Goal: Book appointment/travel/reservation

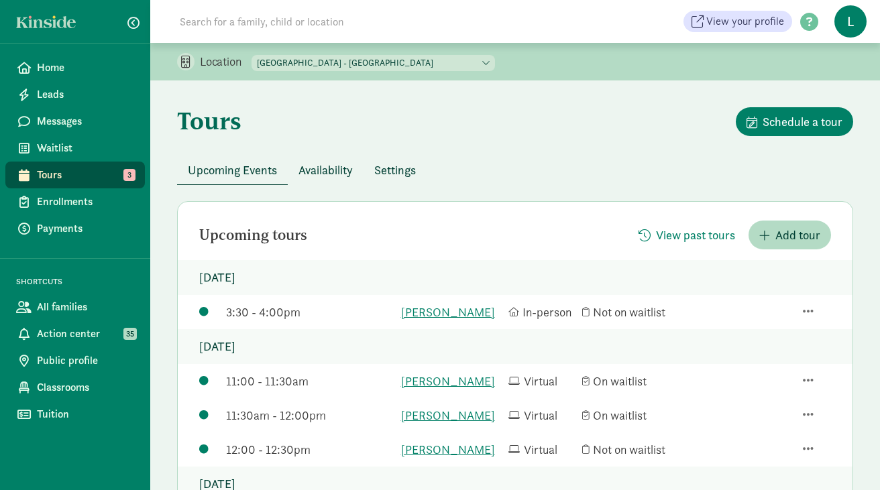
click at [390, 60] on select "La Escuelita Bilingual School - Columbia City La Escuelita Bilingual School - G…" at bounding box center [372, 63] width 243 height 16
select select "264153"
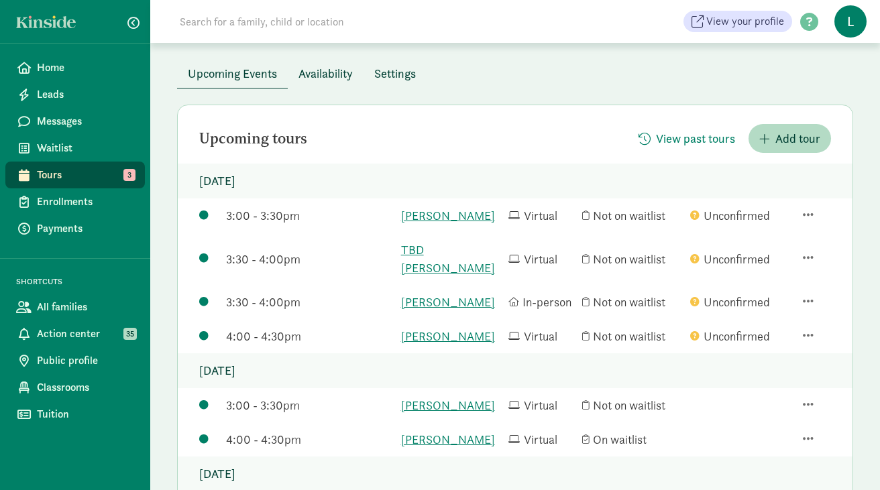
scroll to position [97, 0]
click at [806, 398] on span "button" at bounding box center [808, 404] width 11 height 12
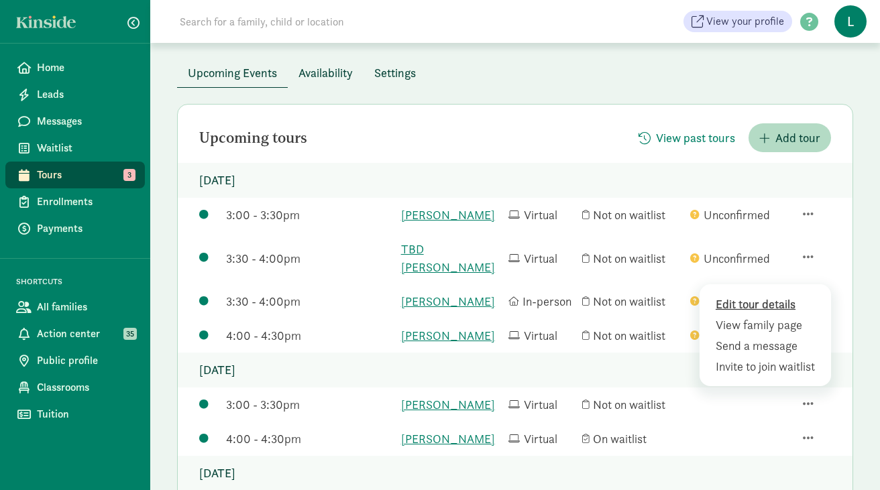
click at [744, 316] on div "Edit tour details" at bounding box center [767, 325] width 104 height 18
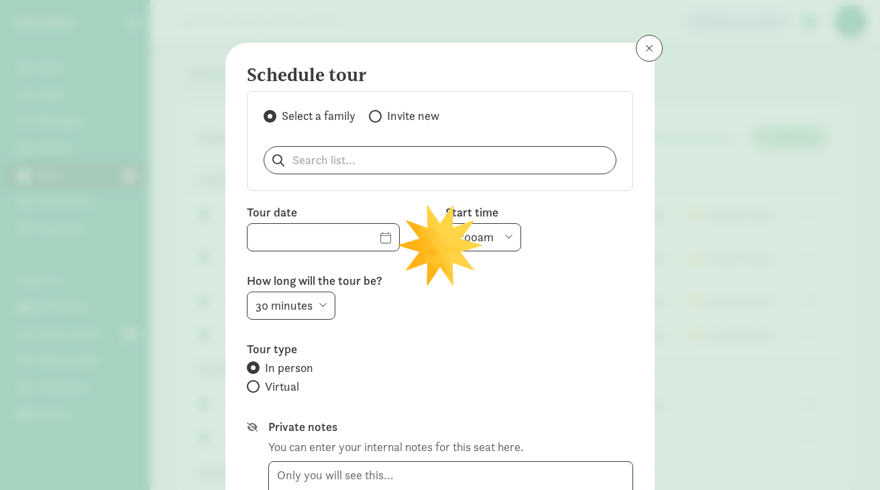
type input "08/21/2025"
select select "3:00pm"
radio input "false"
radio input "true"
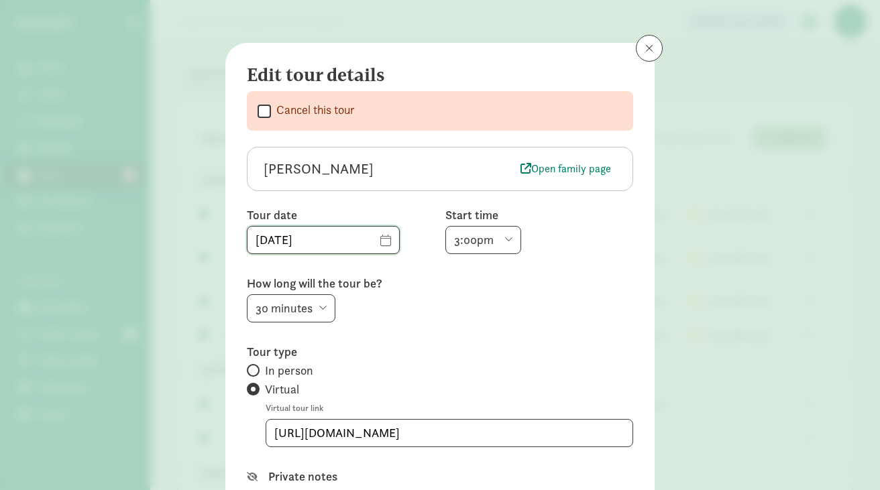
click at [360, 242] on input "08/21/2025" at bounding box center [323, 240] width 152 height 27
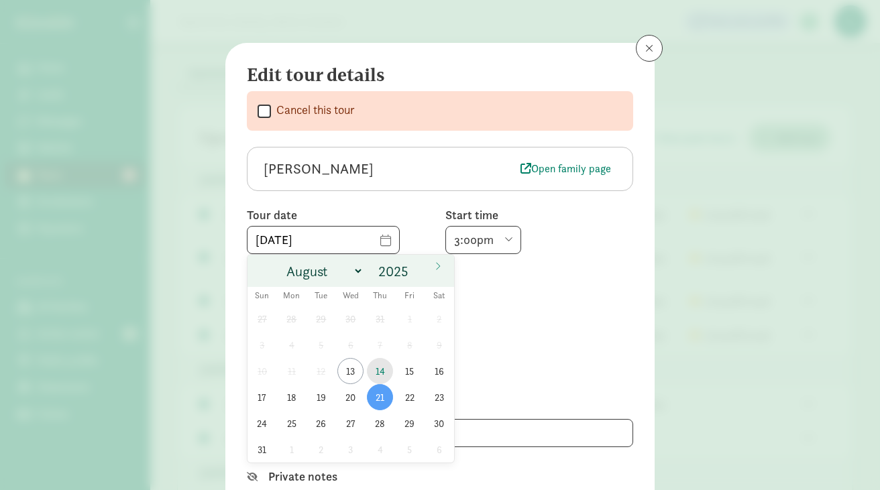
click at [377, 365] on span "14" at bounding box center [380, 371] width 26 height 26
type input "08/14/2025"
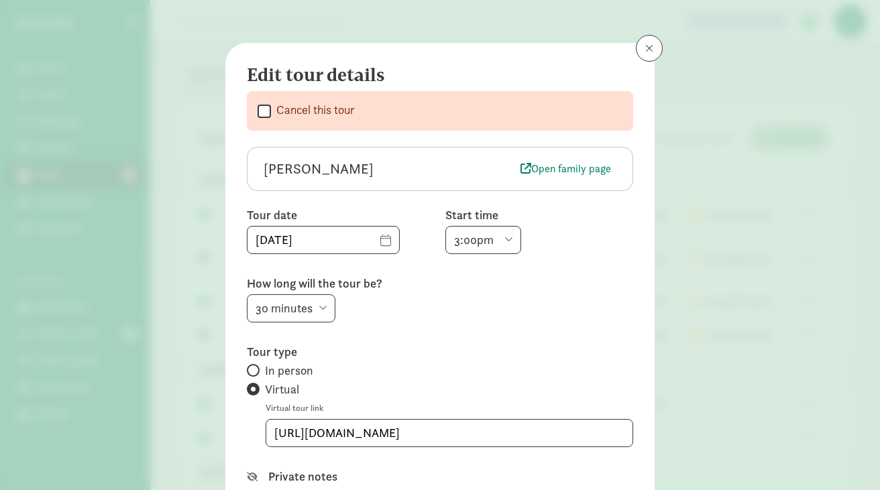
click at [506, 233] on select "6:00am 6:30am 7:00am 7:30am 8:00am 8:30am 9:00am 9:30am 10:00am 10:30am 11:00am…" at bounding box center [483, 240] width 76 height 28
select select "4:30pm"
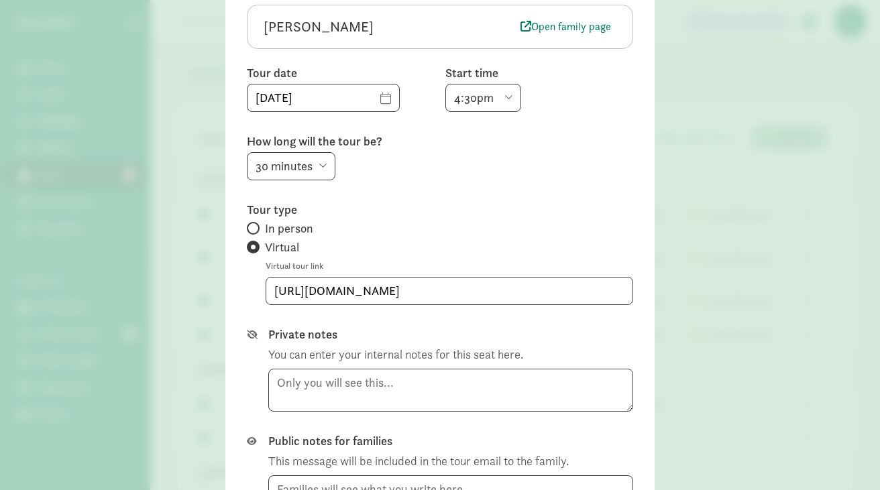
scroll to position [168, 0]
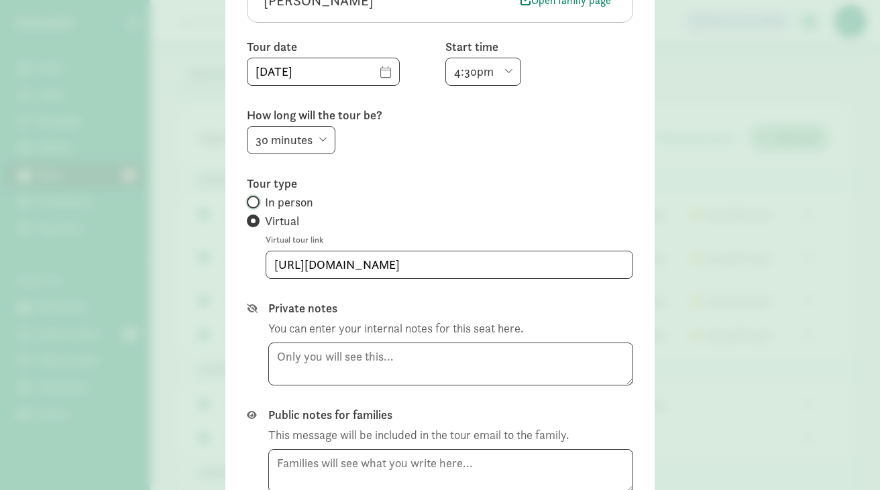
click at [251, 201] on input "In person" at bounding box center [251, 202] width 9 height 9
radio input "true"
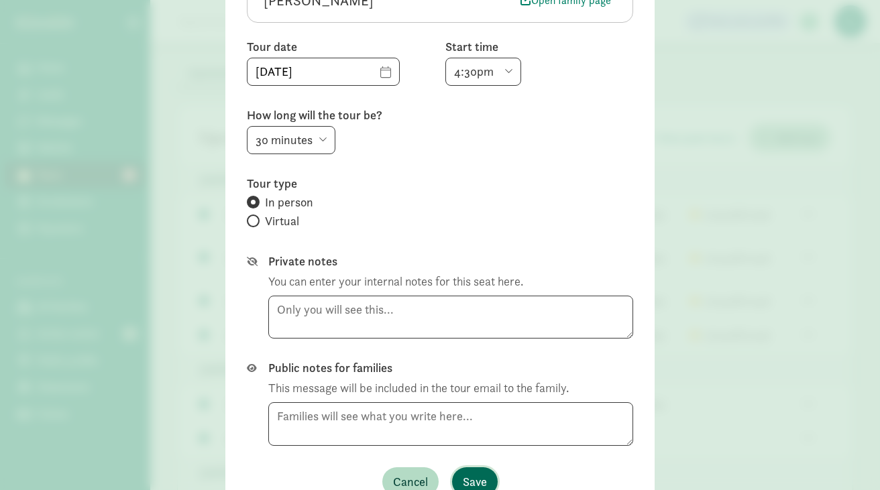
click at [472, 481] on span "Save" at bounding box center [475, 482] width 24 height 18
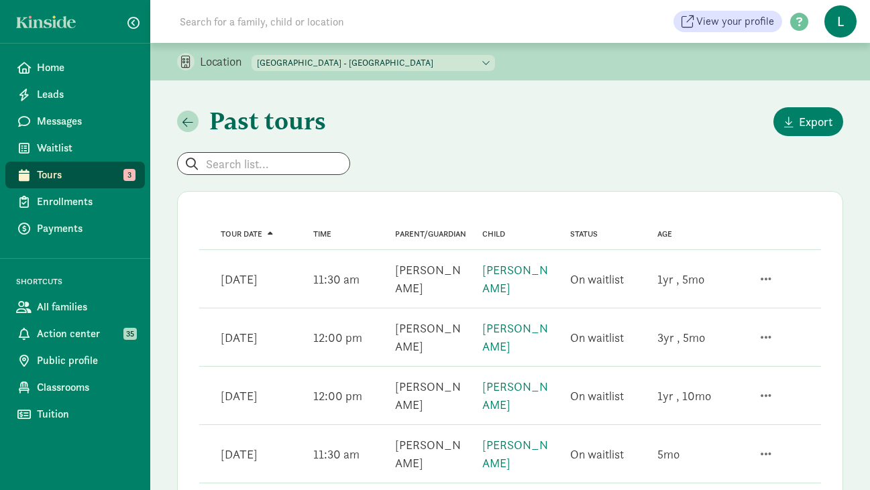
scroll to position [145, 0]
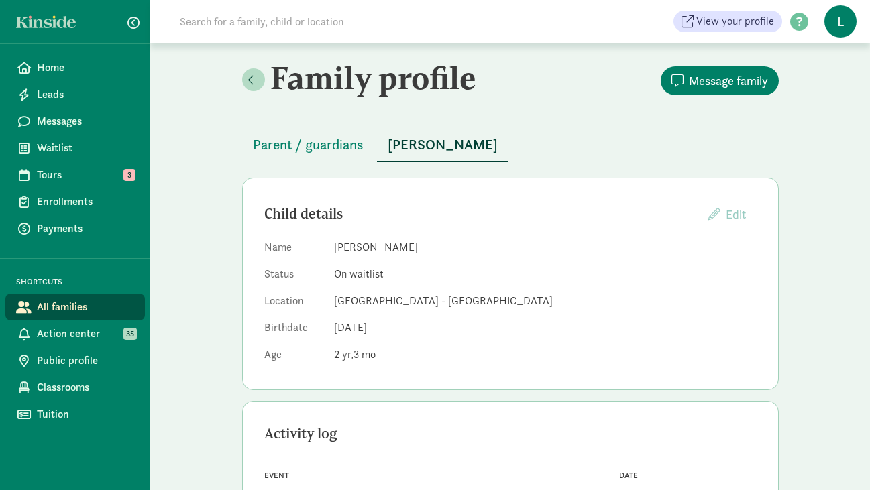
click at [263, 23] on input at bounding box center [360, 21] width 376 height 27
type input "lennon"
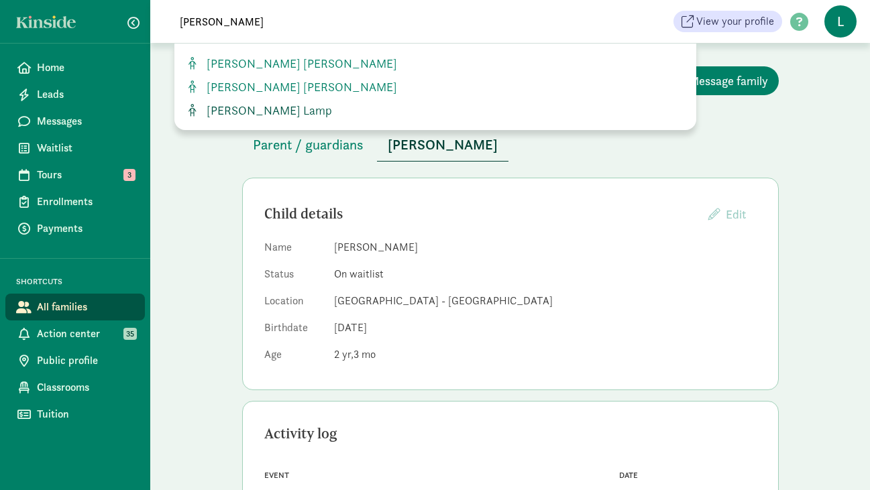
click at [272, 115] on span "Lennon Rose Lamp" at bounding box center [266, 110] width 131 height 15
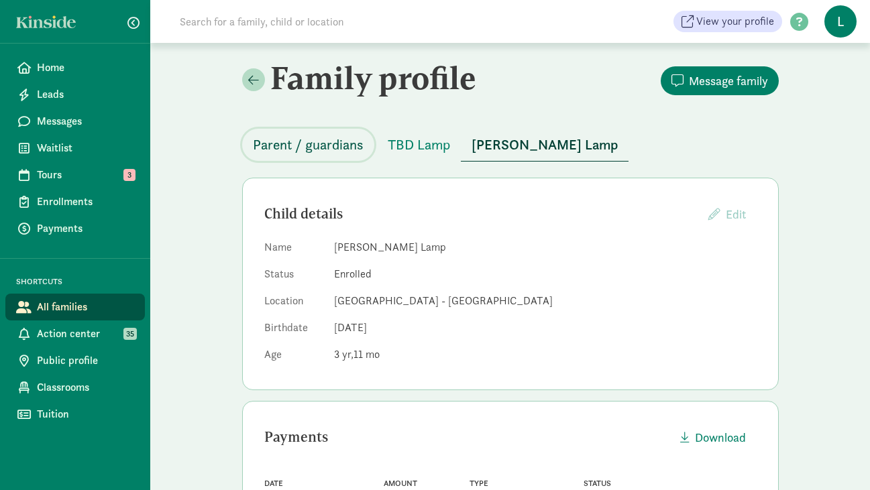
click at [325, 137] on span "Parent / guardians" at bounding box center [308, 144] width 111 height 21
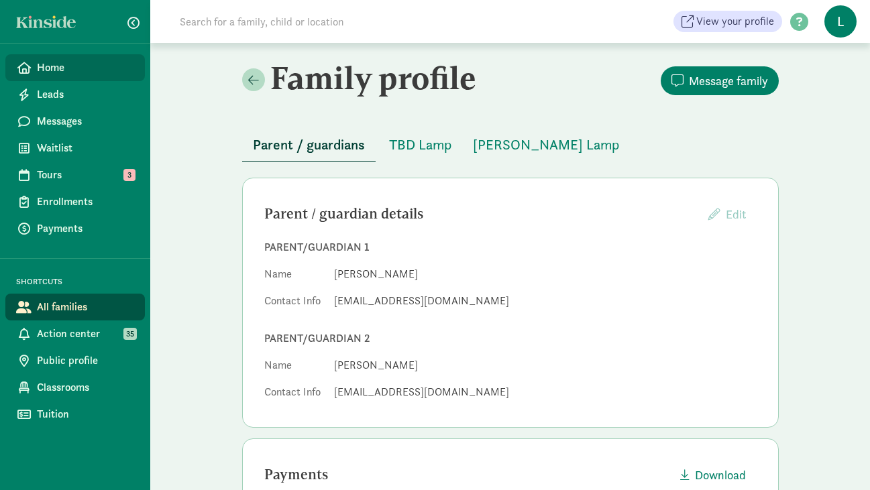
click at [107, 72] on span "Home" at bounding box center [85, 68] width 97 height 16
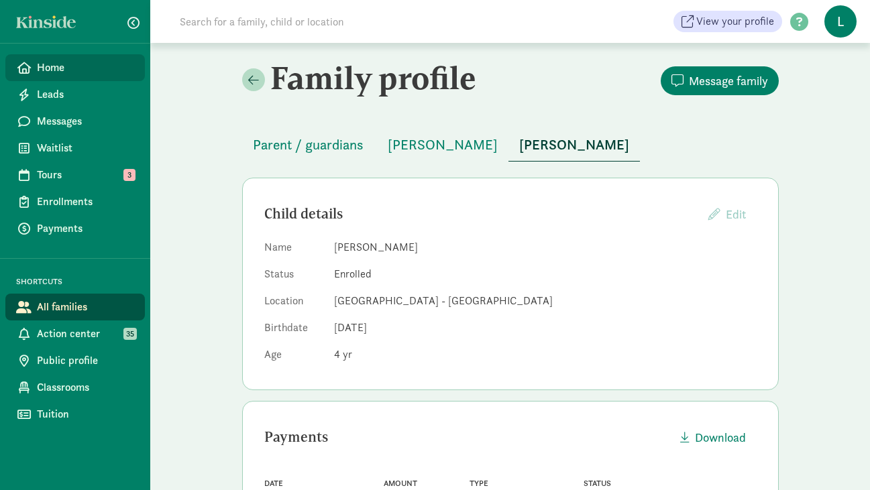
click at [76, 62] on span "Home" at bounding box center [85, 68] width 97 height 16
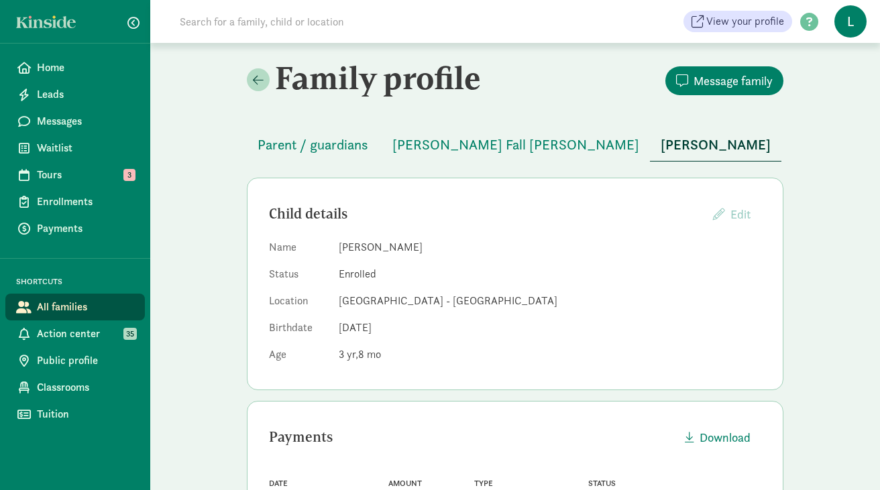
click at [290, 24] on input at bounding box center [360, 21] width 376 height 27
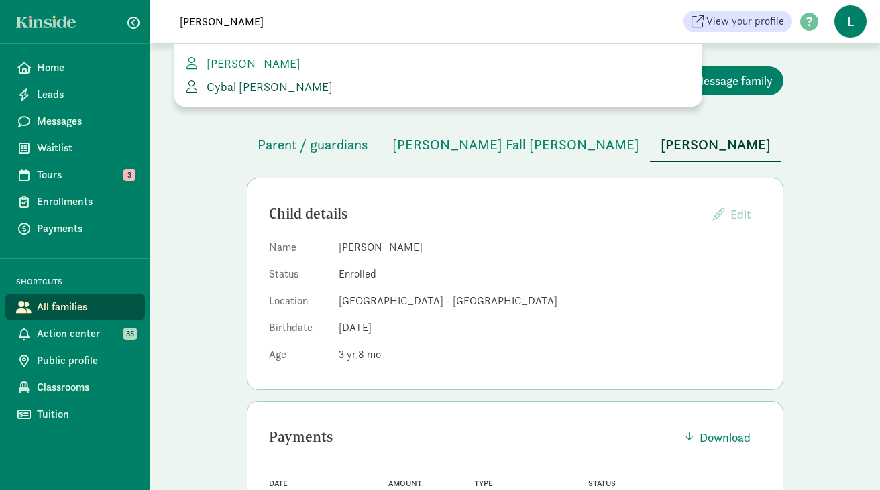
type input "[PERSON_NAME]"
click at [233, 87] on span "Cybal [PERSON_NAME]" at bounding box center [266, 86] width 131 height 15
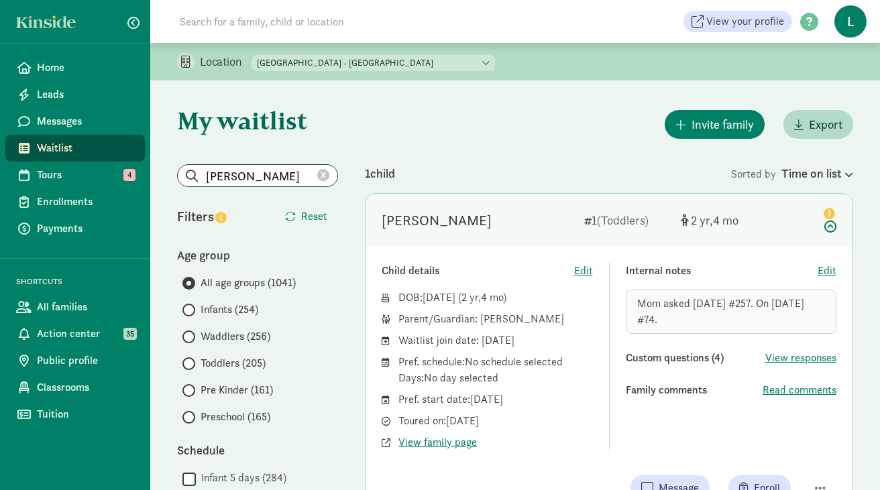
click at [322, 174] on icon at bounding box center [323, 176] width 12 height 12
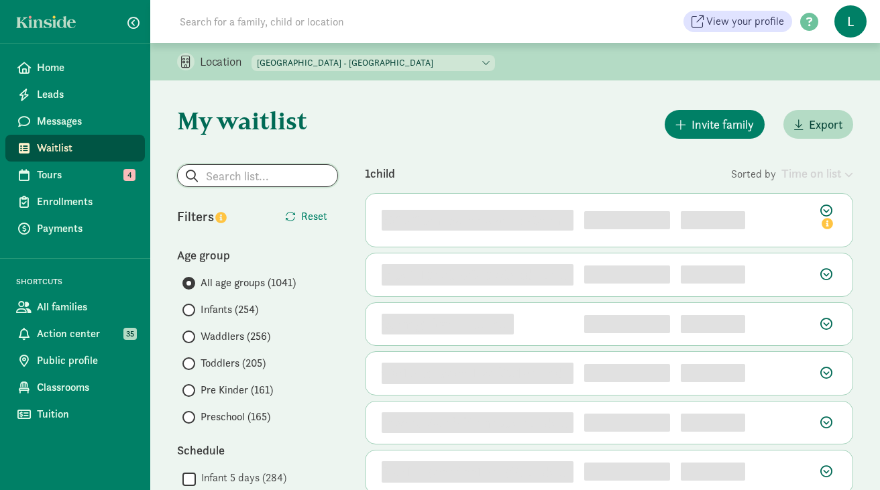
click at [236, 176] on input "search" at bounding box center [258, 175] width 160 height 21
paste input "Abigail Doyle"
click at [230, 176] on input "Abigail Doyle" at bounding box center [258, 175] width 160 height 21
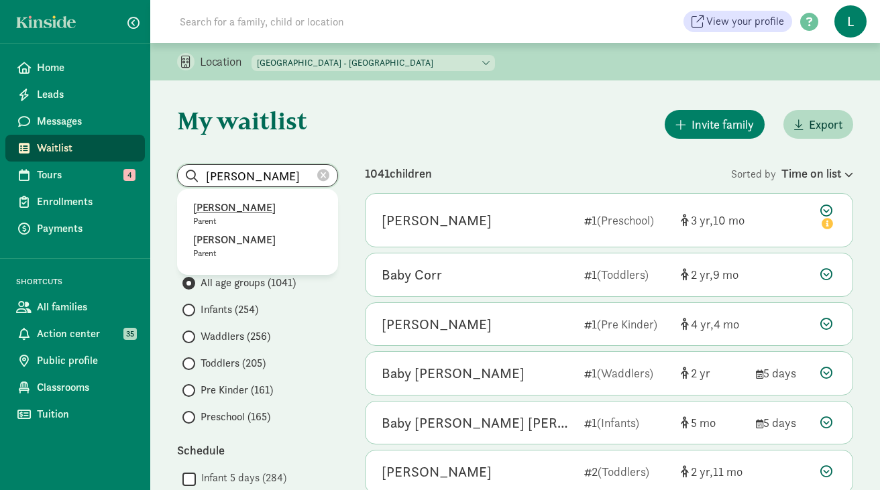
type input "Abigail Doyle"
click at [221, 211] on p "Abigail Doyle" at bounding box center [257, 208] width 129 height 16
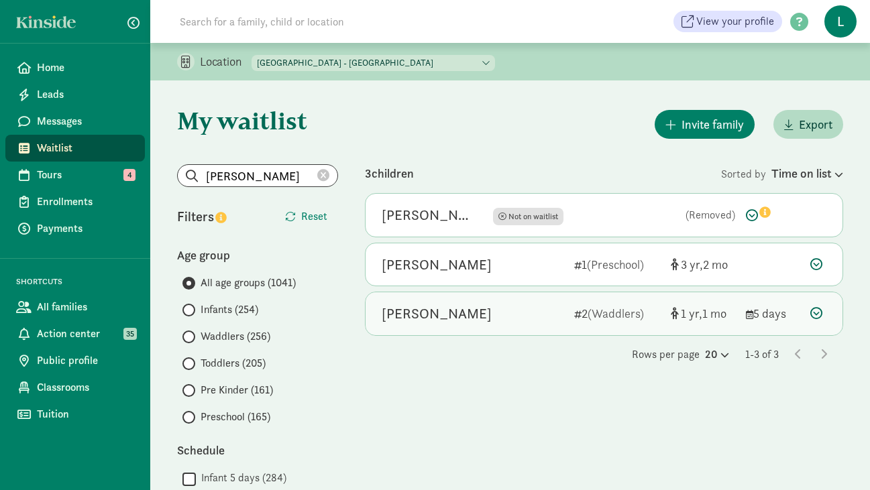
click at [819, 308] on icon at bounding box center [816, 313] width 12 height 12
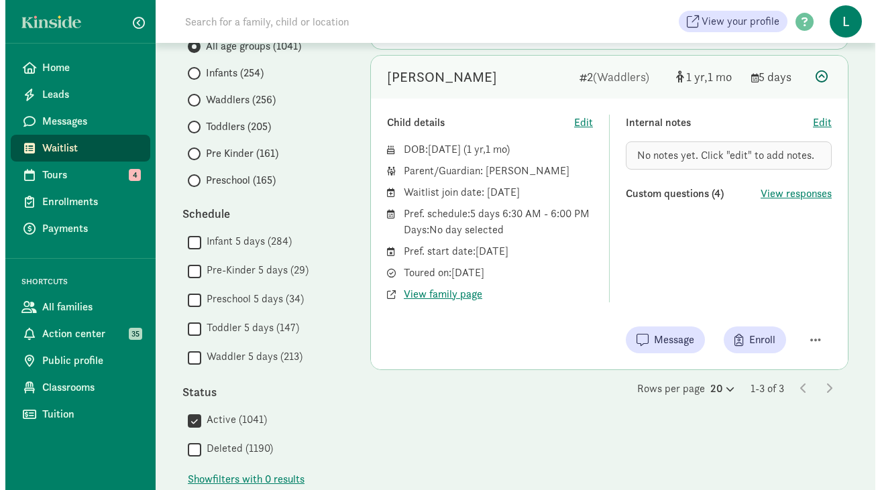
scroll to position [242, 0]
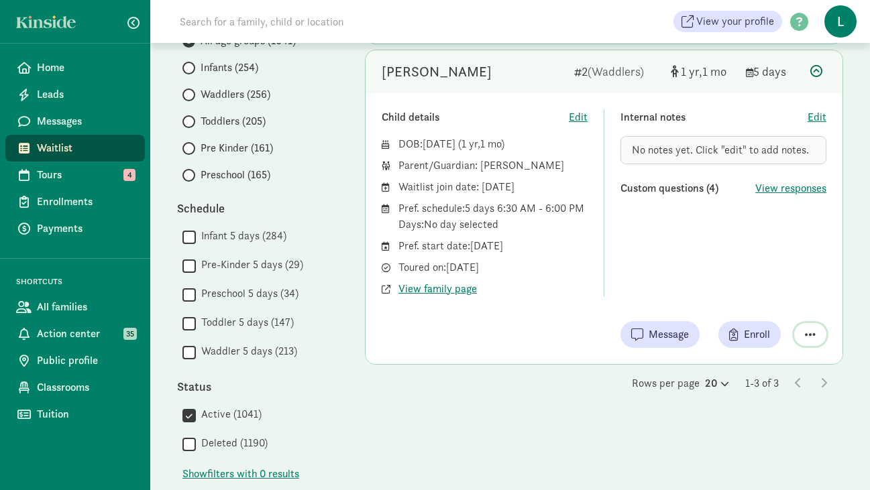
click at [813, 333] on span "button" at bounding box center [810, 335] width 11 height 12
click at [743, 306] on div "Remove from list" at bounding box center [763, 300] width 104 height 16
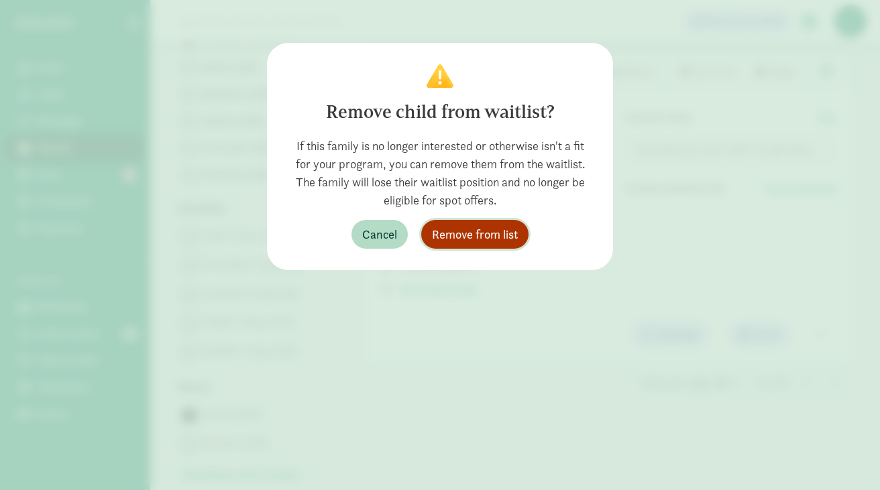
click at [502, 233] on span "Remove from list" at bounding box center [475, 234] width 86 height 18
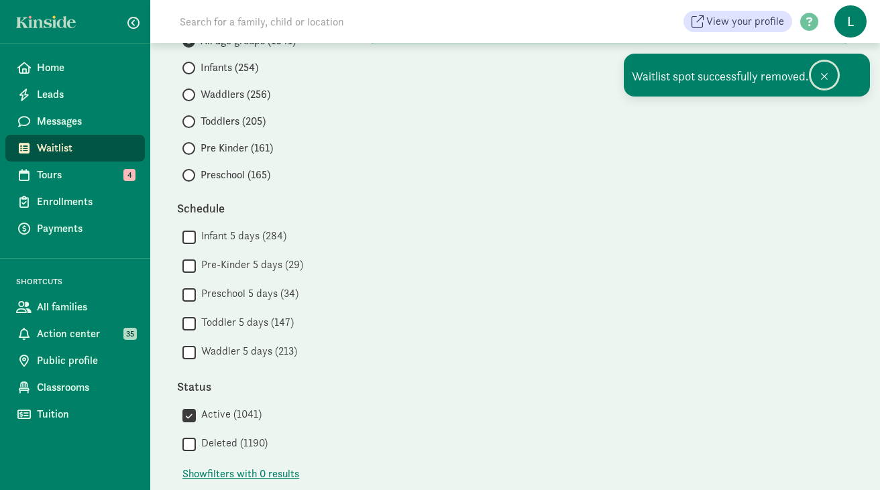
click at [821, 74] on span at bounding box center [824, 76] width 8 height 11
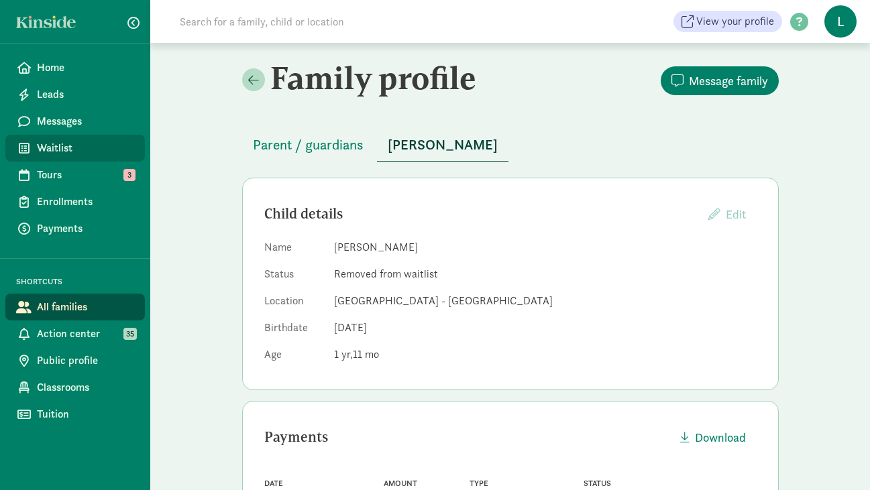
click at [69, 145] on span "Waitlist" at bounding box center [85, 148] width 97 height 16
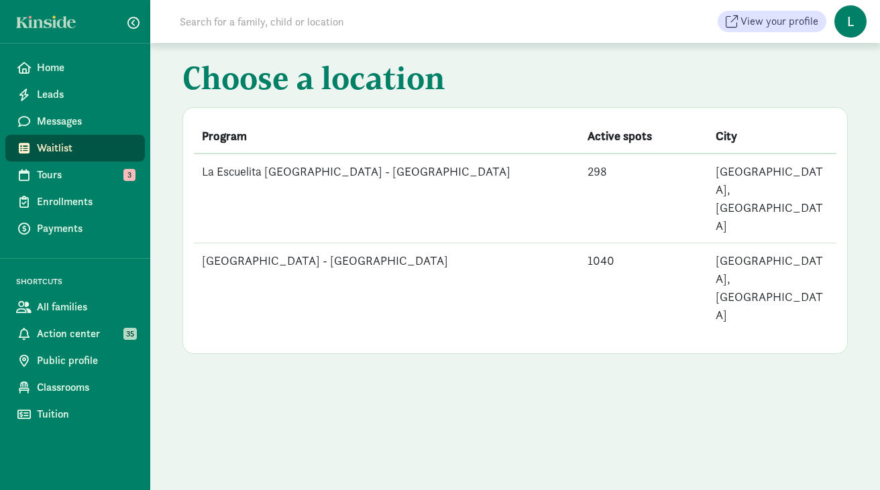
click at [362, 243] on td "[GEOGRAPHIC_DATA] - [GEOGRAPHIC_DATA]" at bounding box center [387, 287] width 386 height 89
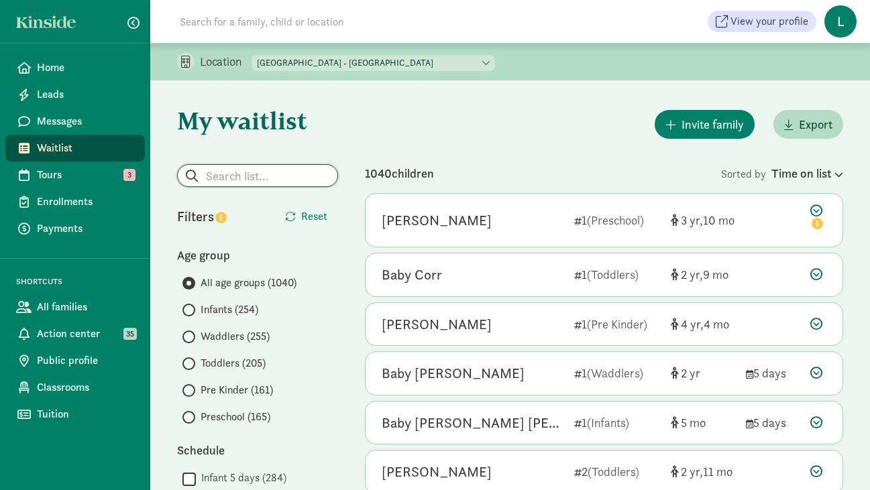
click at [287, 176] on input "search" at bounding box center [258, 175] width 160 height 21
paste input "[PERSON_NAME]"
click at [229, 175] on input "[PERSON_NAME]" at bounding box center [258, 175] width 160 height 21
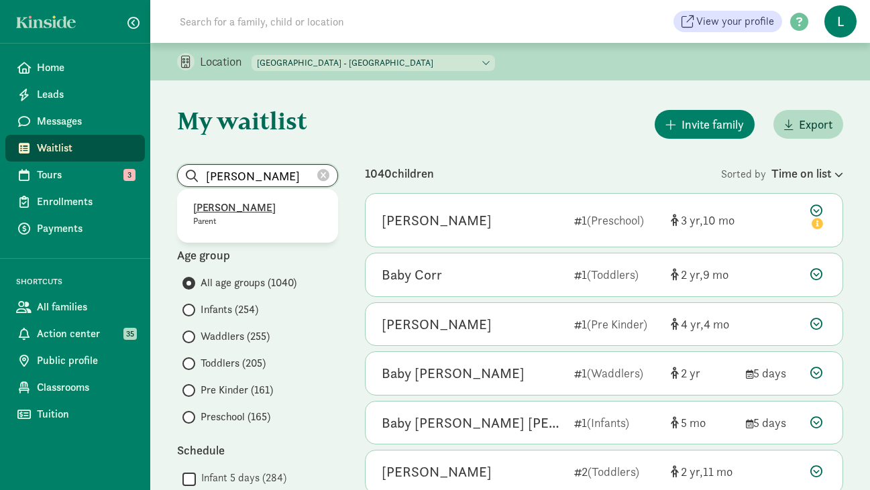
type input "[PERSON_NAME]"
click at [228, 209] on p "[PERSON_NAME]" at bounding box center [257, 208] width 129 height 16
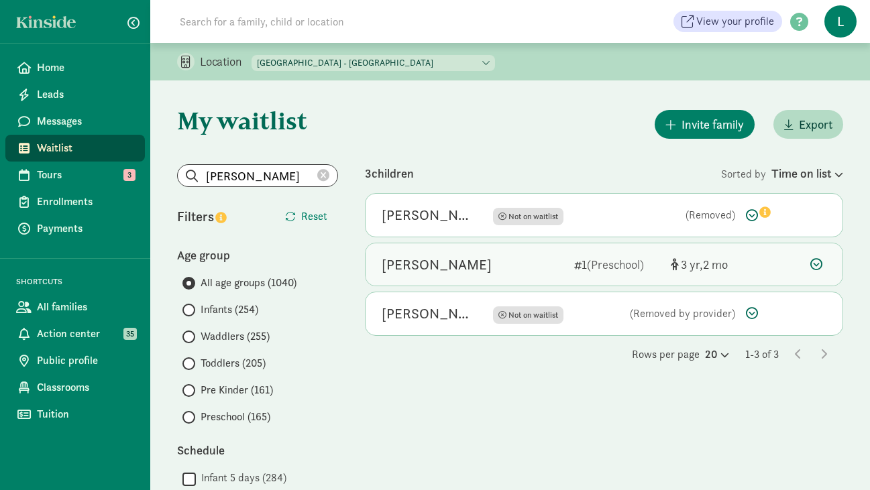
click at [816, 259] on icon at bounding box center [816, 264] width 12 height 12
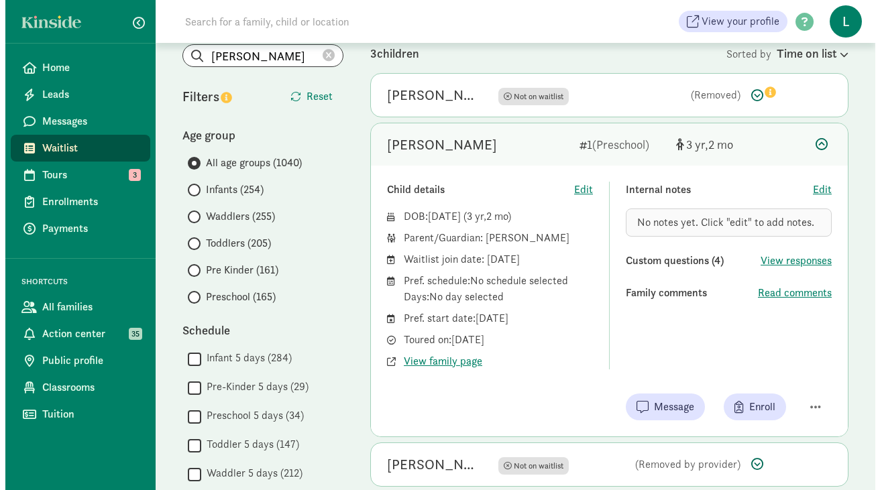
scroll to position [127, 0]
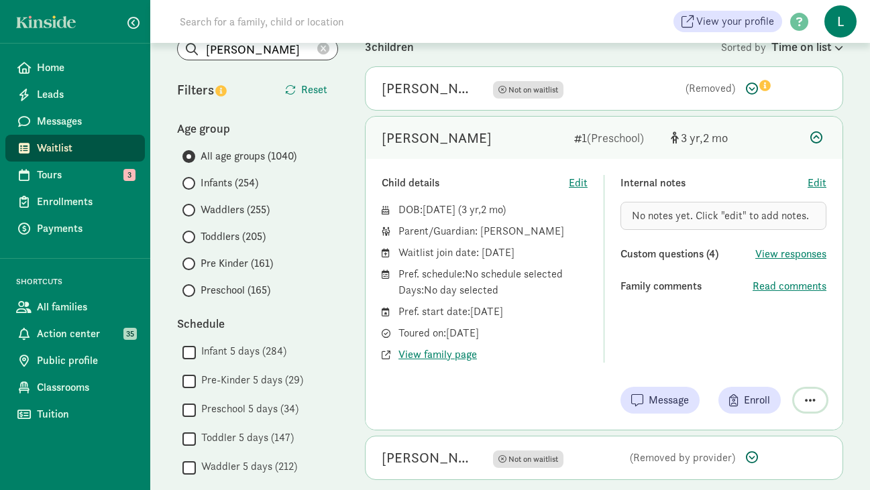
click at [807, 401] on span "button" at bounding box center [810, 400] width 11 height 12
click at [743, 365] on div "Remove from list" at bounding box center [763, 366] width 104 height 16
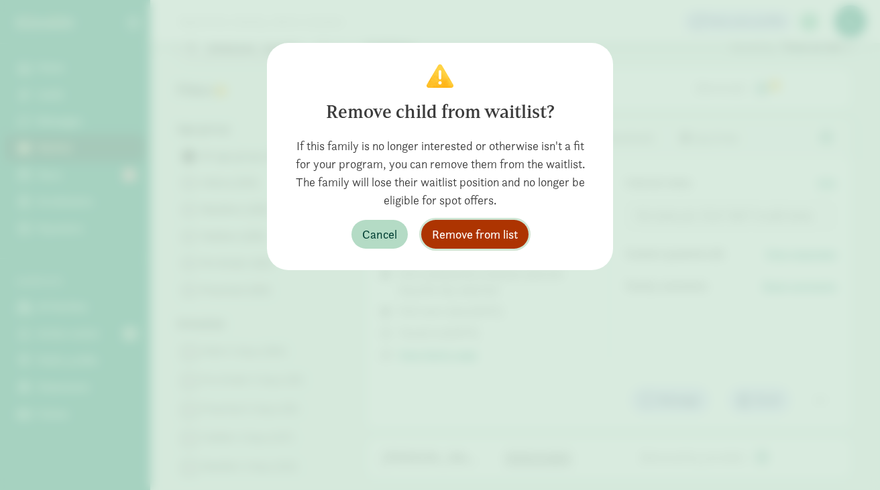
click at [457, 235] on span "Remove from list" at bounding box center [475, 234] width 86 height 18
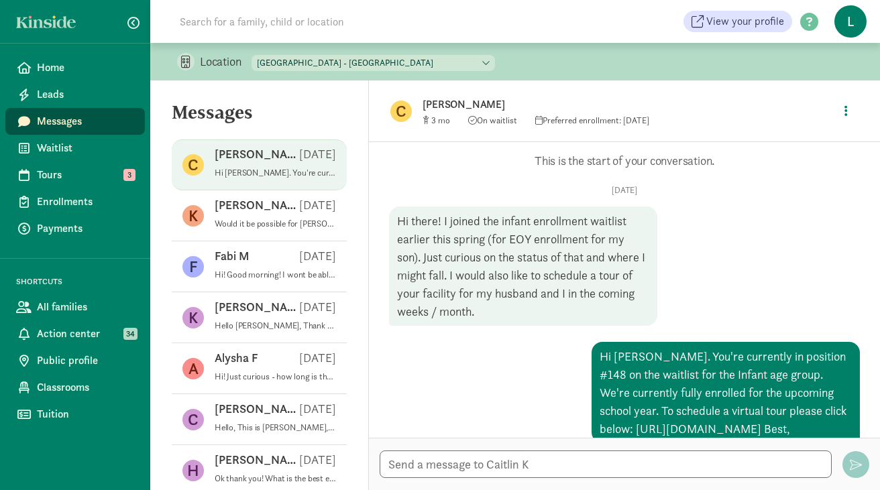
scroll to position [178, 0]
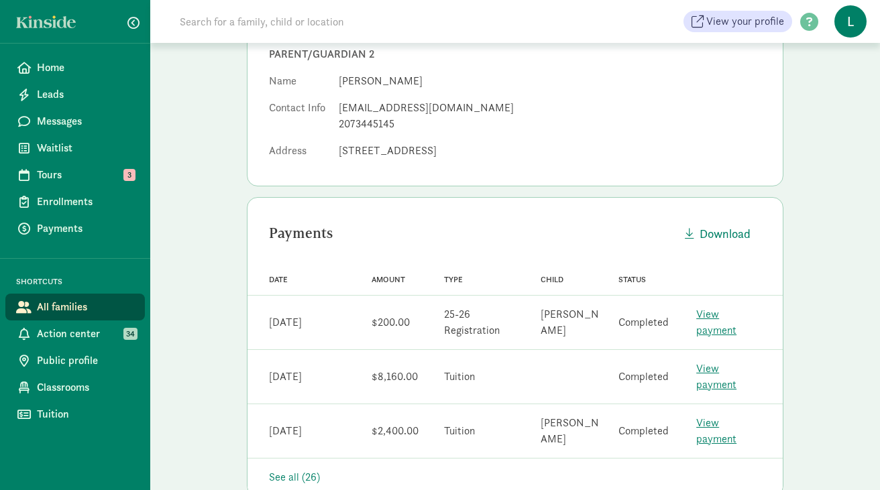
scroll to position [365, 0]
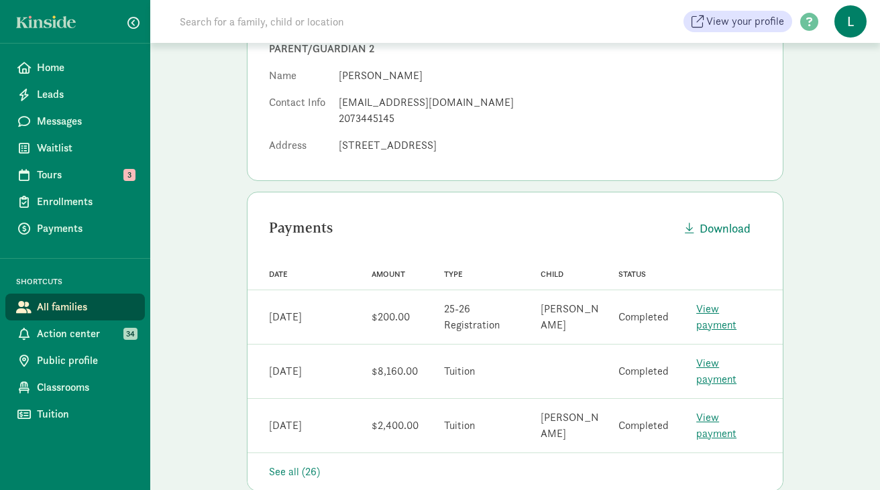
click at [720, 302] on link "View payment" at bounding box center [716, 317] width 40 height 30
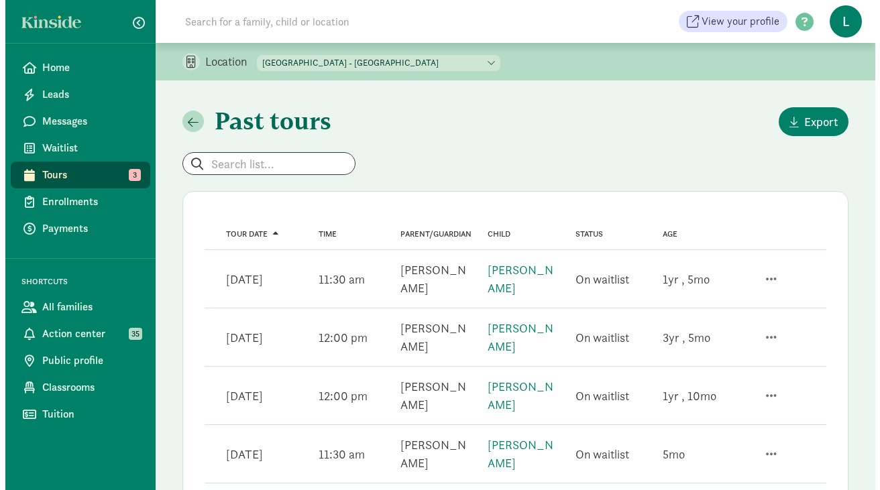
scroll to position [145, 0]
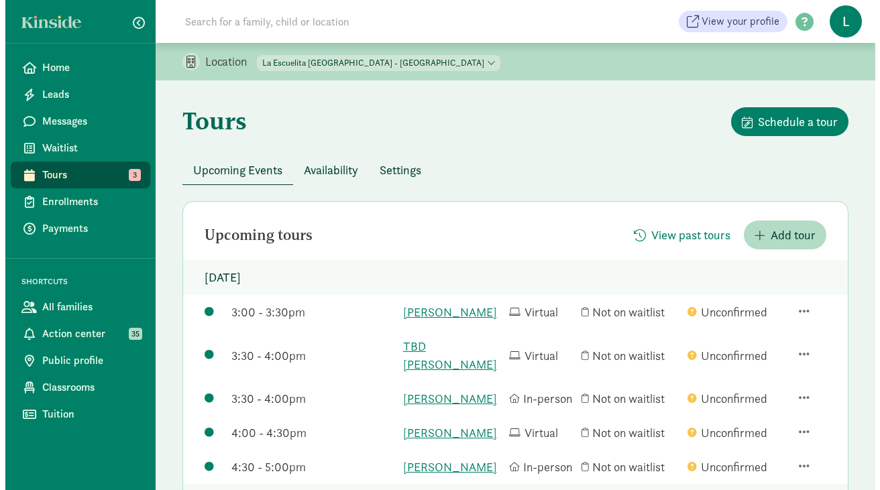
scroll to position [97, 0]
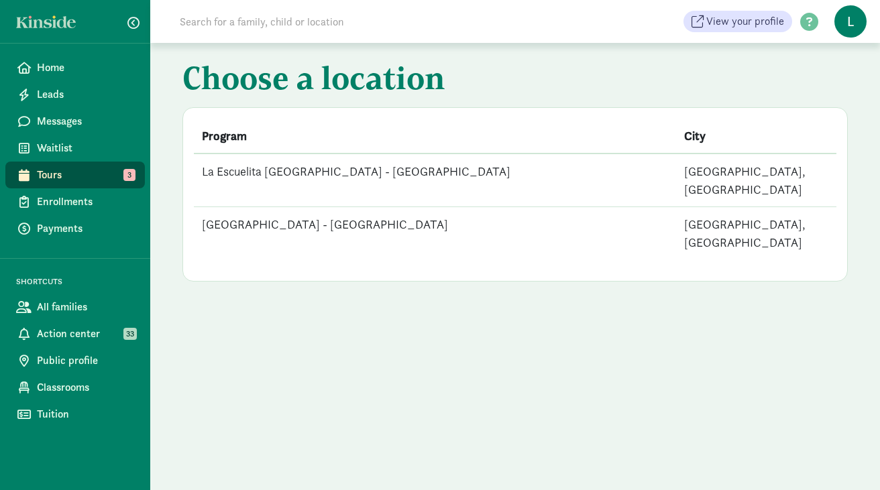
click at [361, 211] on td "[GEOGRAPHIC_DATA] - [GEOGRAPHIC_DATA]" at bounding box center [435, 233] width 482 height 53
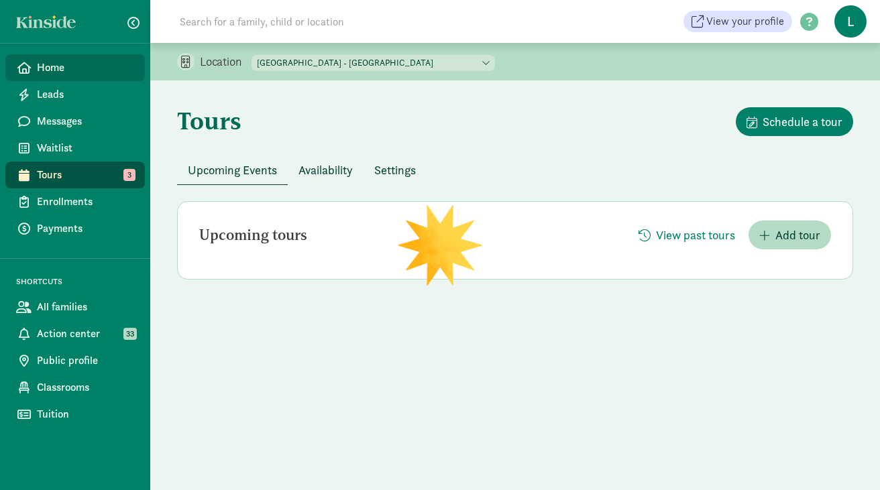
click at [55, 73] on span "Home" at bounding box center [85, 68] width 97 height 16
